Goal: Information Seeking & Learning: Learn about a topic

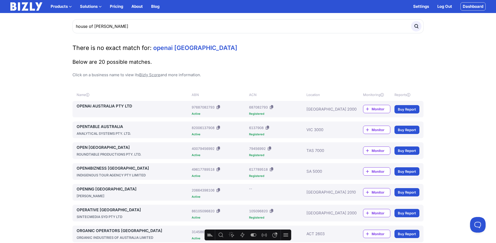
type input "house of [PERSON_NAME]"
click at [411, 21] on button "submit" at bounding box center [416, 26] width 10 height 10
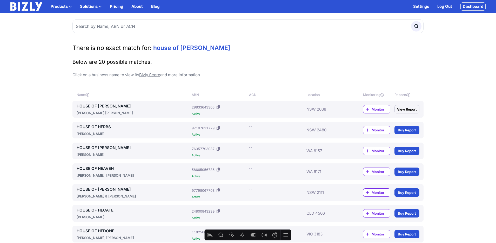
click at [375, 109] on span "Monitor" at bounding box center [381, 109] width 18 height 5
click at [468, 5] on link "Dashboard" at bounding box center [473, 6] width 25 height 8
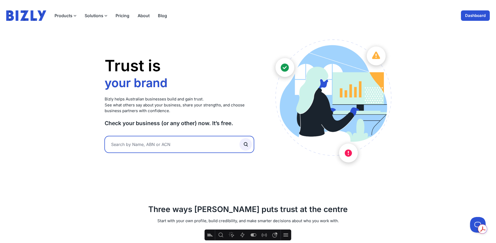
click at [145, 142] on input "text" at bounding box center [179, 144] width 149 height 17
type input "evenly pty ltd"
click at [240, 138] on button "submit" at bounding box center [246, 144] width 12 height 12
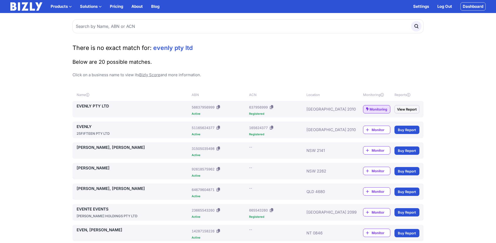
click at [94, 106] on link "EVENLY PTY LTD" at bounding box center [133, 106] width 113 height 6
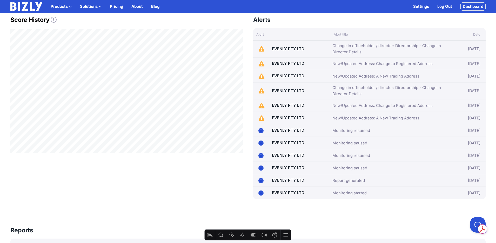
scroll to position [170, 0]
click at [384, 115] on link "New/Updated Address: A New Trading Address" at bounding box center [376, 118] width 87 height 6
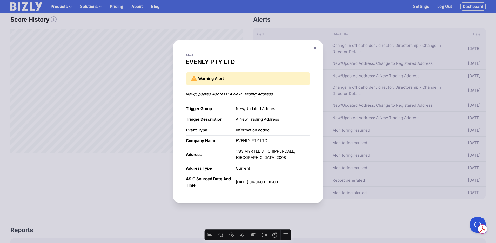
click at [316, 48] on icon at bounding box center [315, 47] width 3 height 3
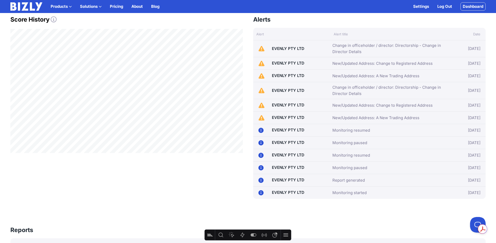
click at [354, 104] on link "New/Updated Address: Change to Registered Address" at bounding box center [383, 105] width 100 height 6
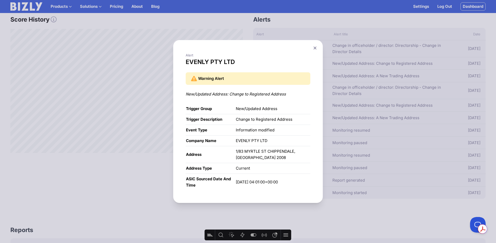
click at [316, 47] on icon at bounding box center [315, 47] width 3 height 3
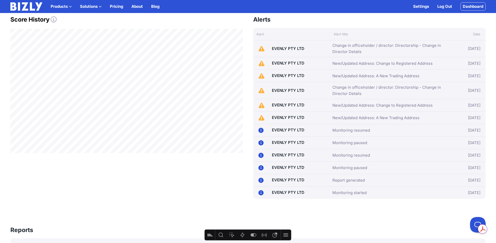
click at [348, 105] on link "New/Updated Address: Change to Registered Address" at bounding box center [383, 105] width 100 height 6
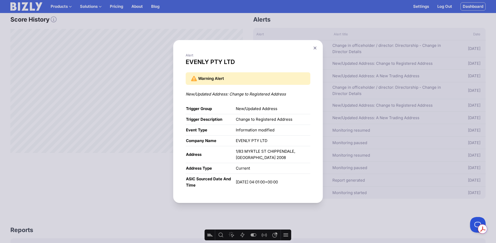
click at [317, 49] on button at bounding box center [315, 48] width 7 height 8
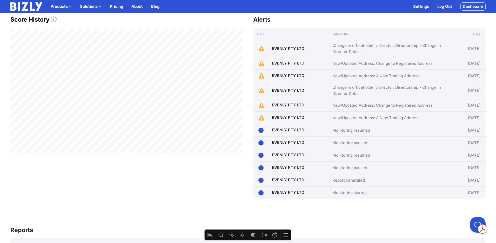
click at [348, 91] on link "Change in officeholder / director: Directorship - Change in Director Details" at bounding box center [388, 90] width 111 height 12
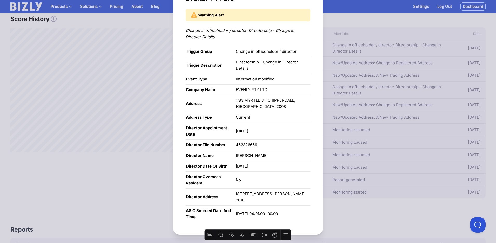
scroll to position [0, 0]
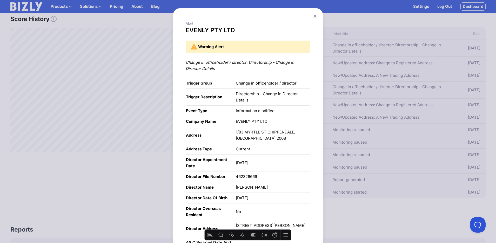
drag, startPoint x: 315, startPoint y: 16, endPoint x: 316, endPoint y: 29, distance: 13.6
click at [315, 16] on icon at bounding box center [315, 16] width 3 height 3
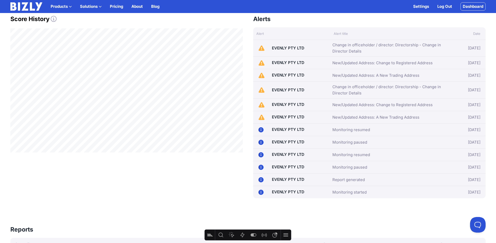
click at [379, 63] on link "New/Updated Address: Change to Registered Address" at bounding box center [383, 63] width 100 height 6
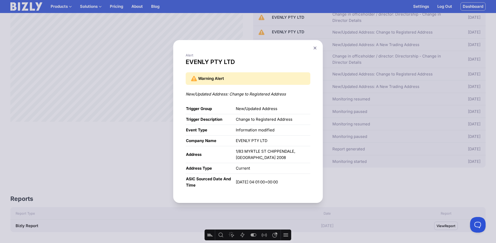
scroll to position [202, 0]
click at [316, 49] on icon at bounding box center [315, 47] width 3 height 3
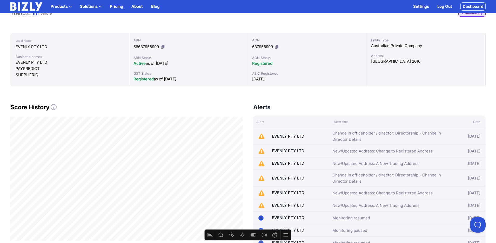
scroll to position [84, 0]
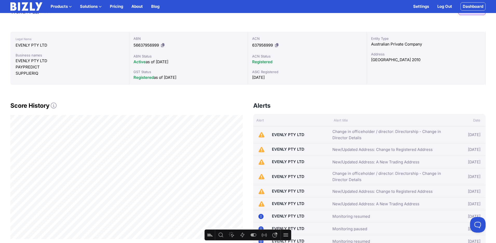
click at [338, 136] on link "Change in officeholder / director: Directorship - Change in Director Details" at bounding box center [388, 134] width 111 height 12
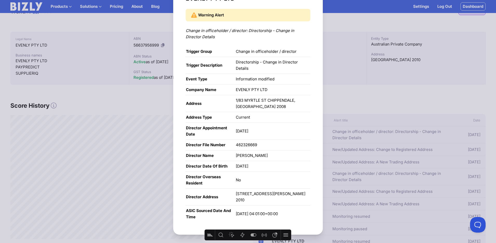
scroll to position [0, 0]
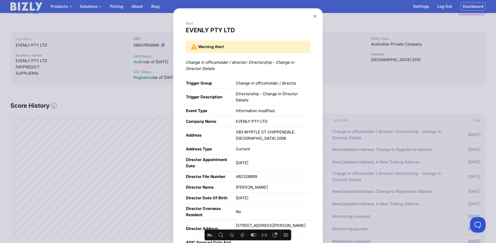
click at [315, 17] on icon at bounding box center [315, 16] width 3 height 3
